Goal: Check status: Check status

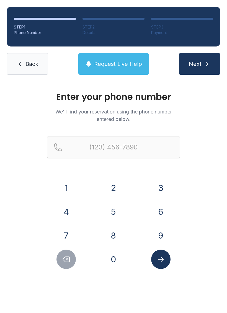
click at [152, 232] on button "9" at bounding box center [160, 235] width 19 height 19
click at [162, 192] on button "3" at bounding box center [160, 187] width 19 height 19
click at [163, 240] on button "9" at bounding box center [160, 235] width 19 height 19
click at [160, 191] on button "3" at bounding box center [160, 187] width 19 height 19
click at [113, 192] on button "2" at bounding box center [113, 187] width 19 height 19
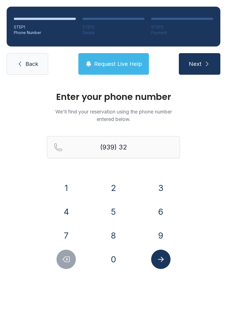
click at [113, 206] on button "5" at bounding box center [113, 211] width 19 height 19
click at [65, 186] on button "1" at bounding box center [65, 187] width 19 height 19
click at [115, 257] on button "0" at bounding box center [113, 259] width 19 height 19
click at [113, 192] on button "2" at bounding box center [113, 187] width 19 height 19
click at [69, 187] on button "1" at bounding box center [65, 187] width 19 height 19
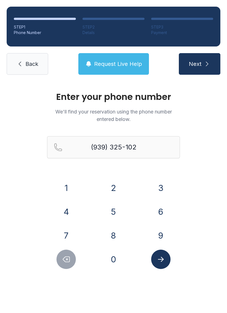
type input "[PHONE_NUMBER]"
click at [159, 261] on icon "Submit lookup form" at bounding box center [161, 259] width 8 height 8
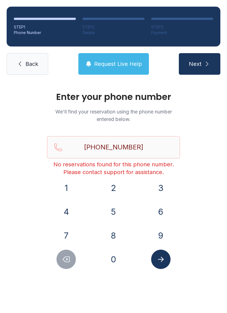
click at [33, 55] on link "Back" at bounding box center [28, 64] width 42 height 22
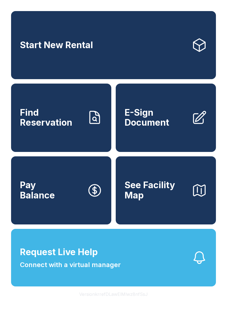
click at [168, 128] on span "E-Sign Document" at bounding box center [156, 118] width 63 height 20
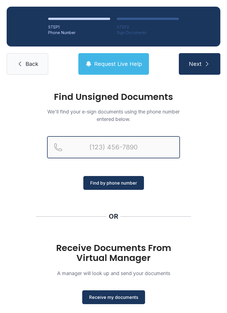
click at [152, 145] on input "Reservation phone number" at bounding box center [113, 147] width 133 height 22
type input "[PHONE_NUMBER]"
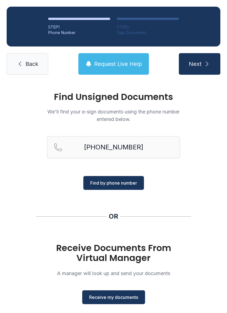
click at [127, 185] on span "Find by phone number" at bounding box center [113, 183] width 47 height 7
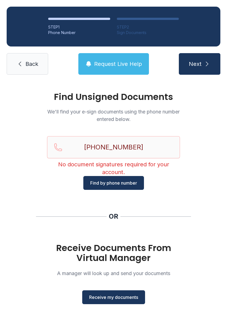
click at [35, 54] on link "Back" at bounding box center [28, 64] width 42 height 22
